Goal: Task Accomplishment & Management: Complete application form

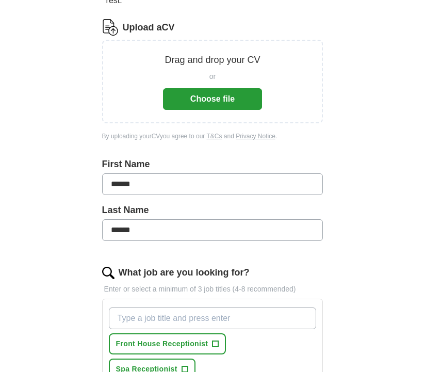
scroll to position [138, 0]
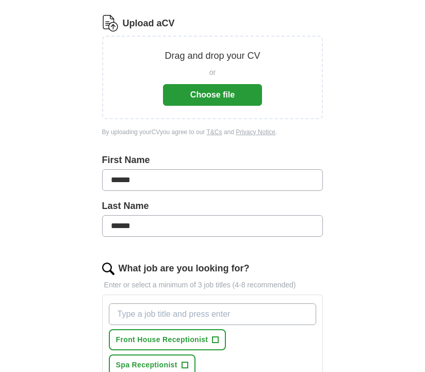
click at [224, 96] on button "Choose file" at bounding box center [212, 95] width 99 height 22
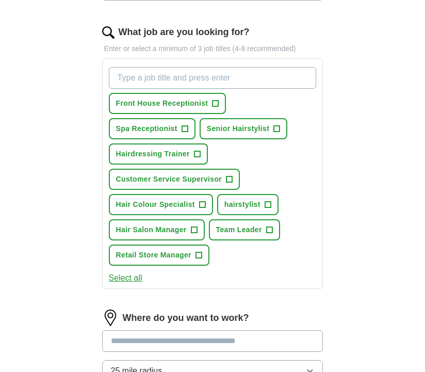
scroll to position [338, 0]
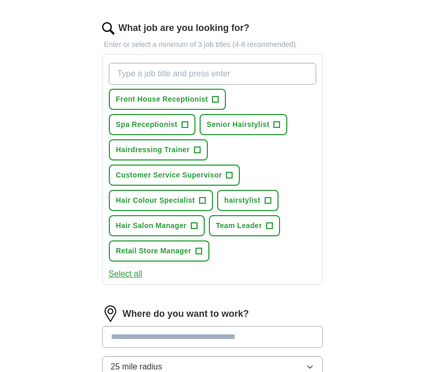
click at [215, 101] on span "+" at bounding box center [215, 99] width 6 height 8
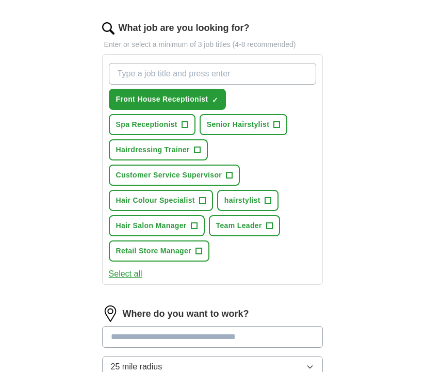
click at [185, 128] on span "+" at bounding box center [184, 125] width 6 height 8
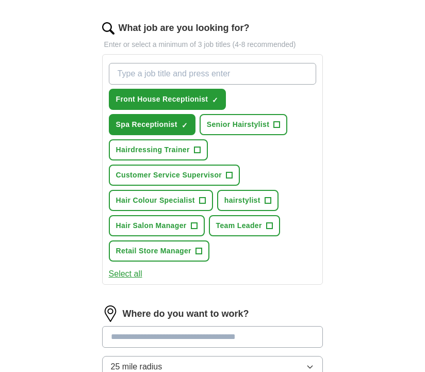
click at [229, 172] on span "+" at bounding box center [229, 175] width 6 height 8
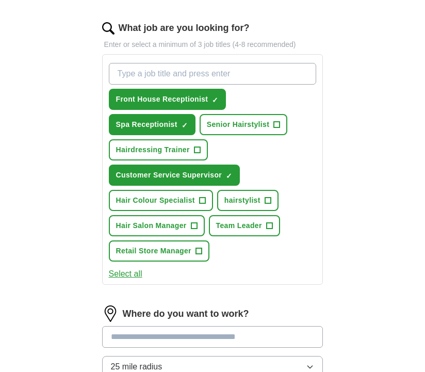
click at [204, 252] on button "Retail Store Manager +" at bounding box center [159, 250] width 101 height 21
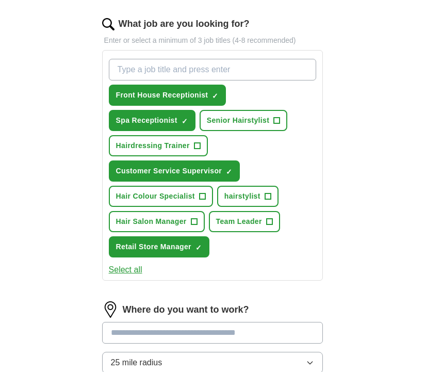
scroll to position [342, 0]
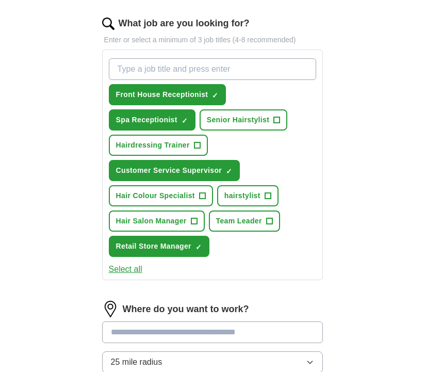
click at [188, 146] on span "Hairdressing Trainer" at bounding box center [153, 145] width 74 height 11
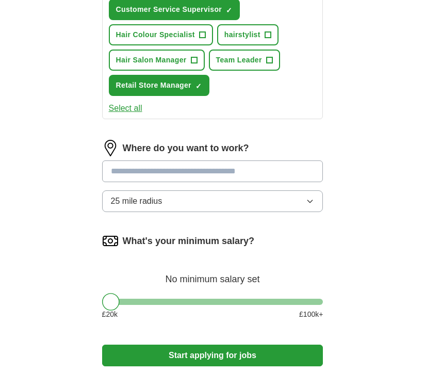
scroll to position [504, 0]
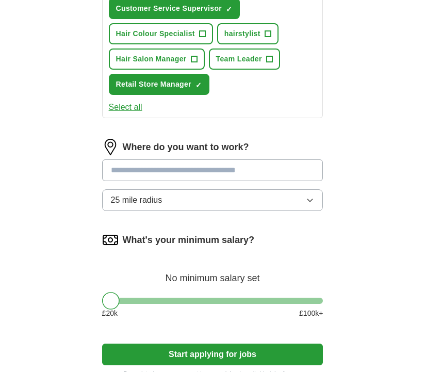
click at [220, 171] on input at bounding box center [212, 170] width 221 height 22
type input "******"
click at [185, 204] on button "25 mile radius" at bounding box center [212, 200] width 221 height 22
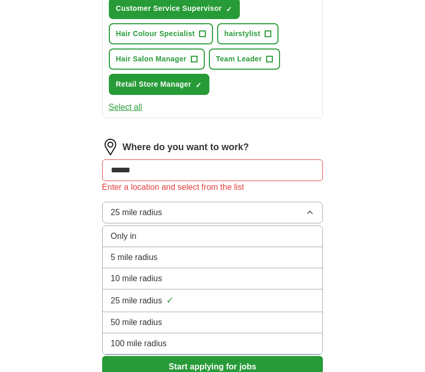
click at [153, 284] on span "10 mile radius" at bounding box center [137, 278] width 52 height 12
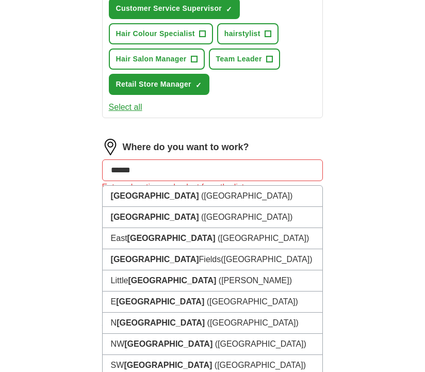
click at [121, 171] on input "******" at bounding box center [212, 170] width 221 height 22
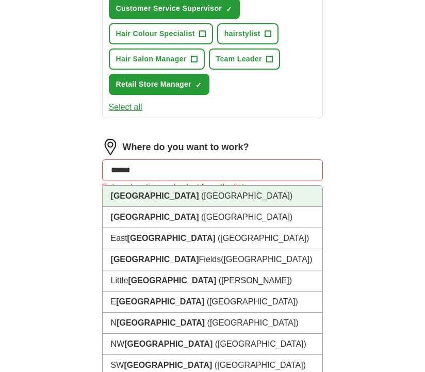
click at [125, 196] on strong "[GEOGRAPHIC_DATA]" at bounding box center [155, 195] width 88 height 9
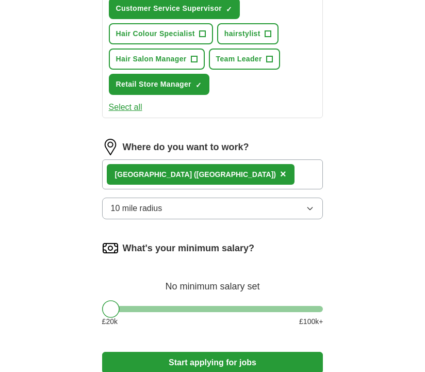
click at [206, 181] on div "[GEOGRAPHIC_DATA] ([GEOGRAPHIC_DATA]) ×" at bounding box center [212, 174] width 221 height 30
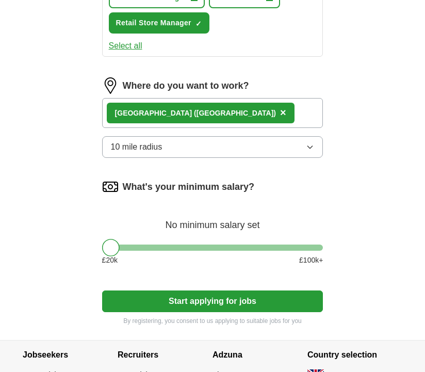
scroll to position [582, 0]
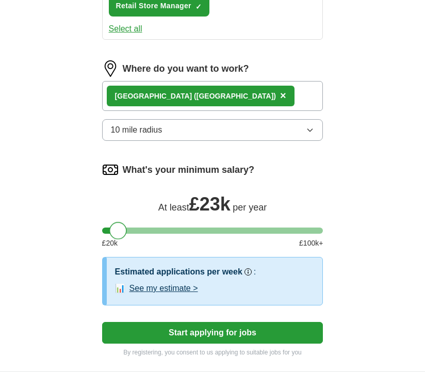
drag, startPoint x: 108, startPoint y: 228, endPoint x: 115, endPoint y: 228, distance: 6.7
click at [115, 228] on div at bounding box center [118, 231] width 18 height 18
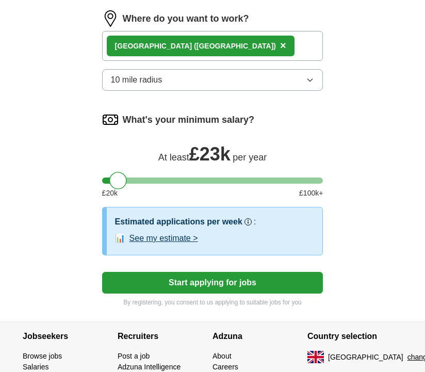
scroll to position [645, 0]
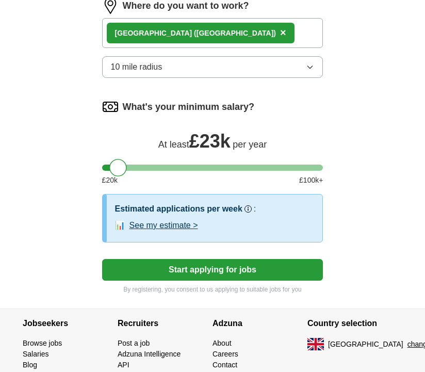
click at [159, 269] on button "Start applying for jobs" at bounding box center [212, 270] width 221 height 22
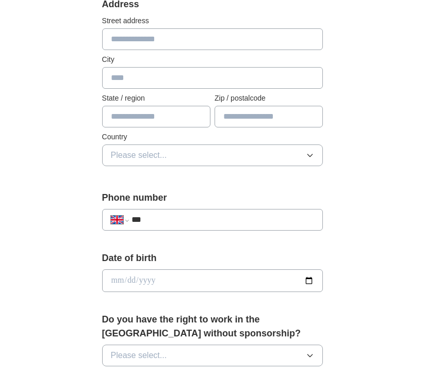
scroll to position [244, 0]
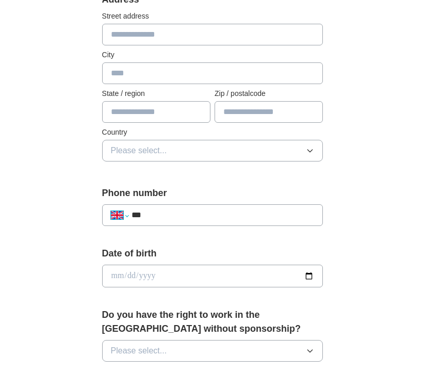
select select "**"
type input "**********"
click at [131, 273] on input "date" at bounding box center [212, 275] width 221 height 23
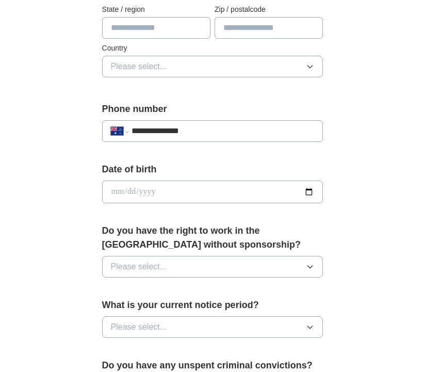
scroll to position [329, 0]
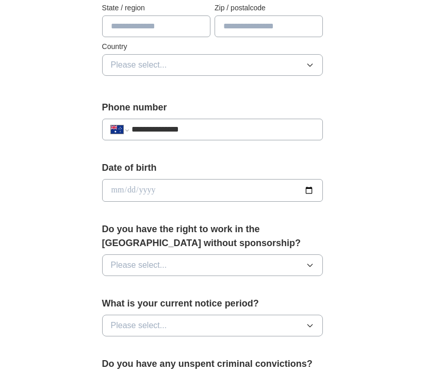
click at [116, 183] on input "date" at bounding box center [212, 190] width 221 height 23
click at [153, 191] on input "**********" at bounding box center [212, 190] width 221 height 23
type input "**********"
click at [227, 223] on form "**********" at bounding box center [212, 268] width 221 height 722
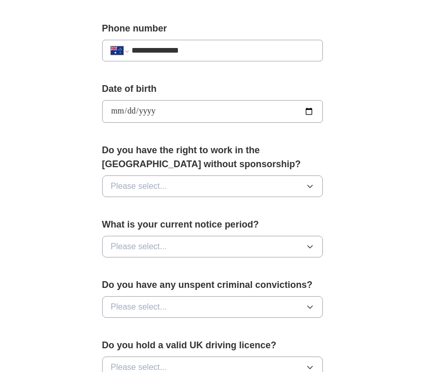
scroll to position [410, 0]
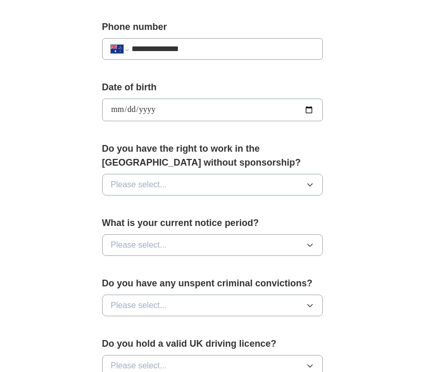
click at [173, 189] on button "Please select..." at bounding box center [212, 185] width 221 height 22
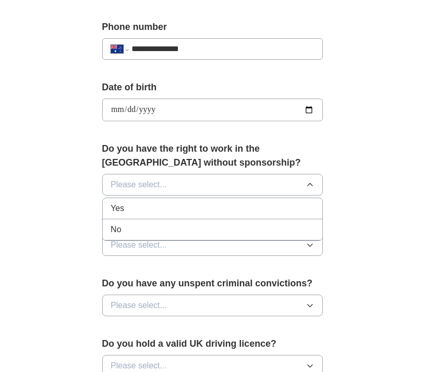
click at [151, 205] on div "Yes" at bounding box center [213, 208] width 204 height 12
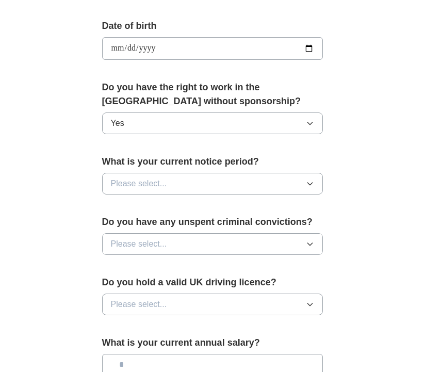
scroll to position [475, 0]
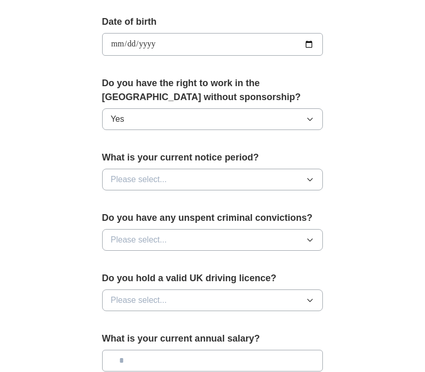
click at [124, 180] on span "Please select..." at bounding box center [139, 179] width 56 height 12
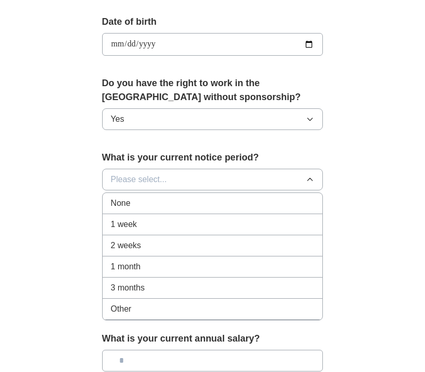
click at [128, 221] on span "1 week" at bounding box center [124, 224] width 26 height 12
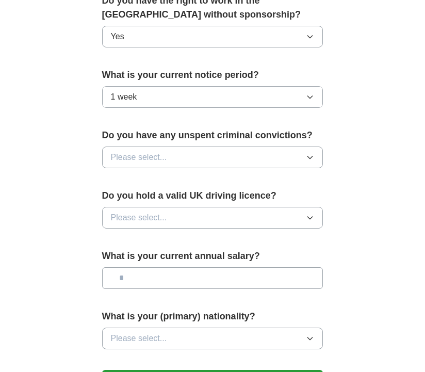
scroll to position [559, 0]
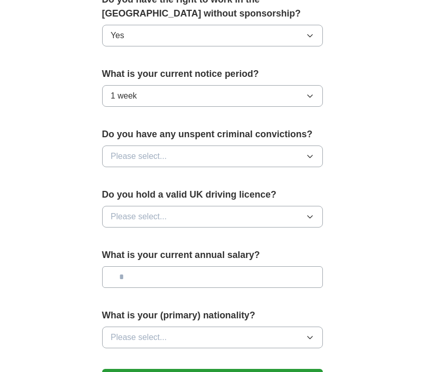
click at [141, 98] on button "1 week" at bounding box center [212, 96] width 221 height 22
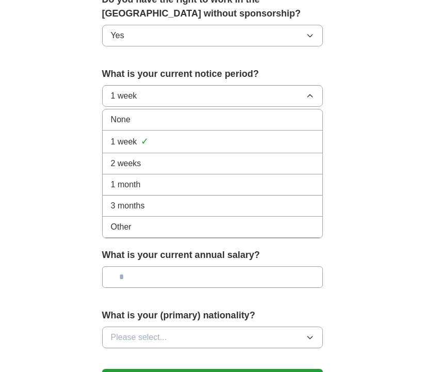
click at [132, 180] on span "1 month" at bounding box center [126, 184] width 30 height 12
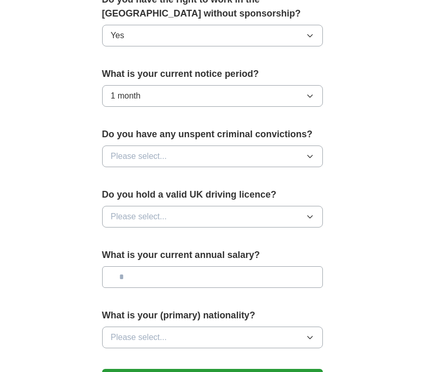
click at [155, 152] on span "Please select..." at bounding box center [139, 156] width 56 height 12
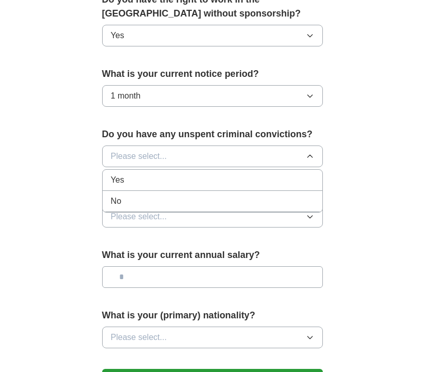
click at [125, 203] on div "No" at bounding box center [213, 201] width 204 height 12
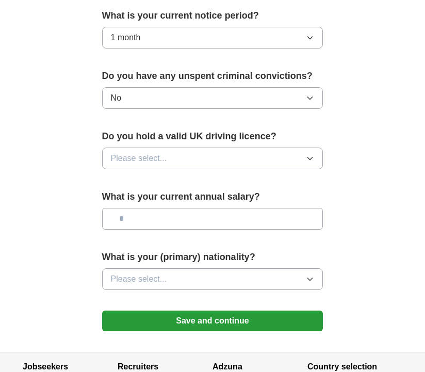
scroll to position [624, 0]
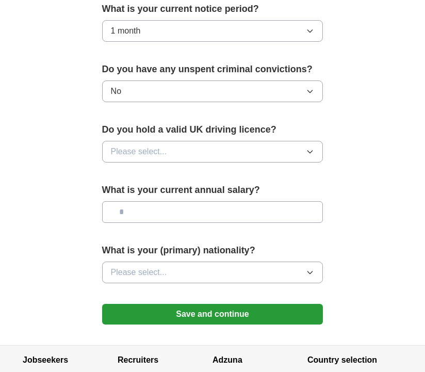
click at [143, 154] on span "Please select..." at bounding box center [139, 151] width 56 height 12
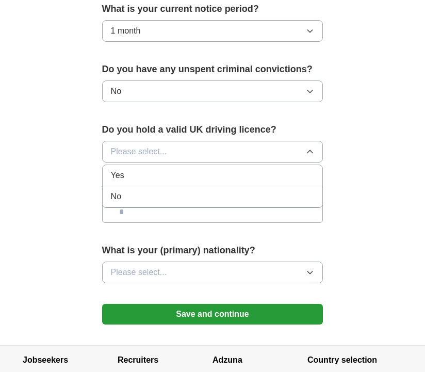
click at [126, 194] on div "No" at bounding box center [213, 196] width 204 height 12
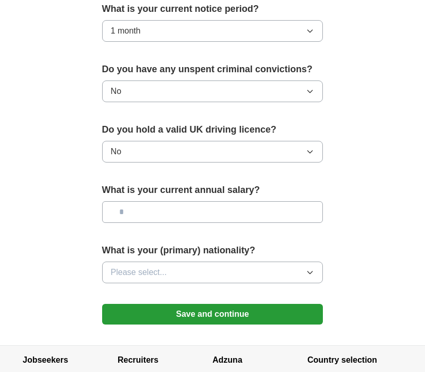
click at [120, 211] on input "text" at bounding box center [212, 212] width 221 height 22
click at [158, 223] on input "text" at bounding box center [212, 212] width 221 height 22
click at [129, 215] on input "text" at bounding box center [212, 212] width 221 height 22
click at [153, 204] on input "***" at bounding box center [212, 212] width 221 height 22
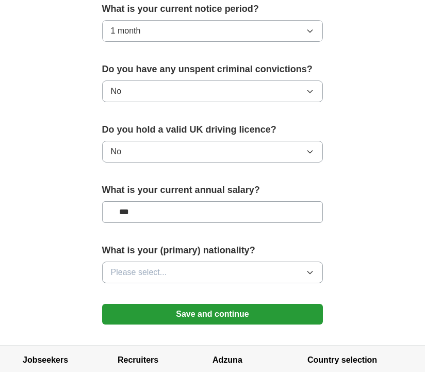
click at [139, 213] on input "***" at bounding box center [212, 212] width 221 height 22
type input "*******"
click at [154, 265] on button "Please select..." at bounding box center [212, 272] width 221 height 22
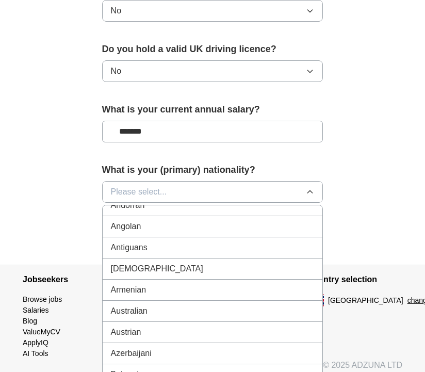
scroll to position [118, 0]
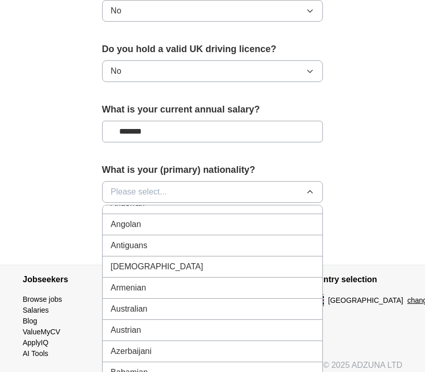
click at [135, 304] on span "Australian" at bounding box center [129, 309] width 37 height 12
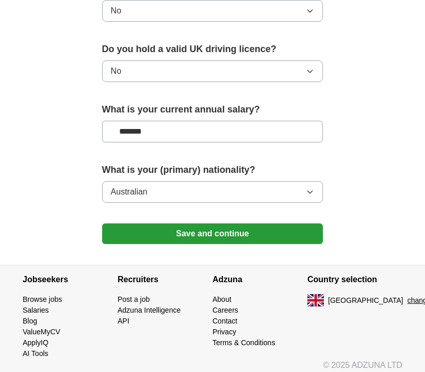
click at [140, 231] on button "Save and continue" at bounding box center [212, 233] width 221 height 21
click at [202, 229] on button "Save and continue" at bounding box center [212, 233] width 221 height 21
